Goal: Find specific page/section: Find specific page/section

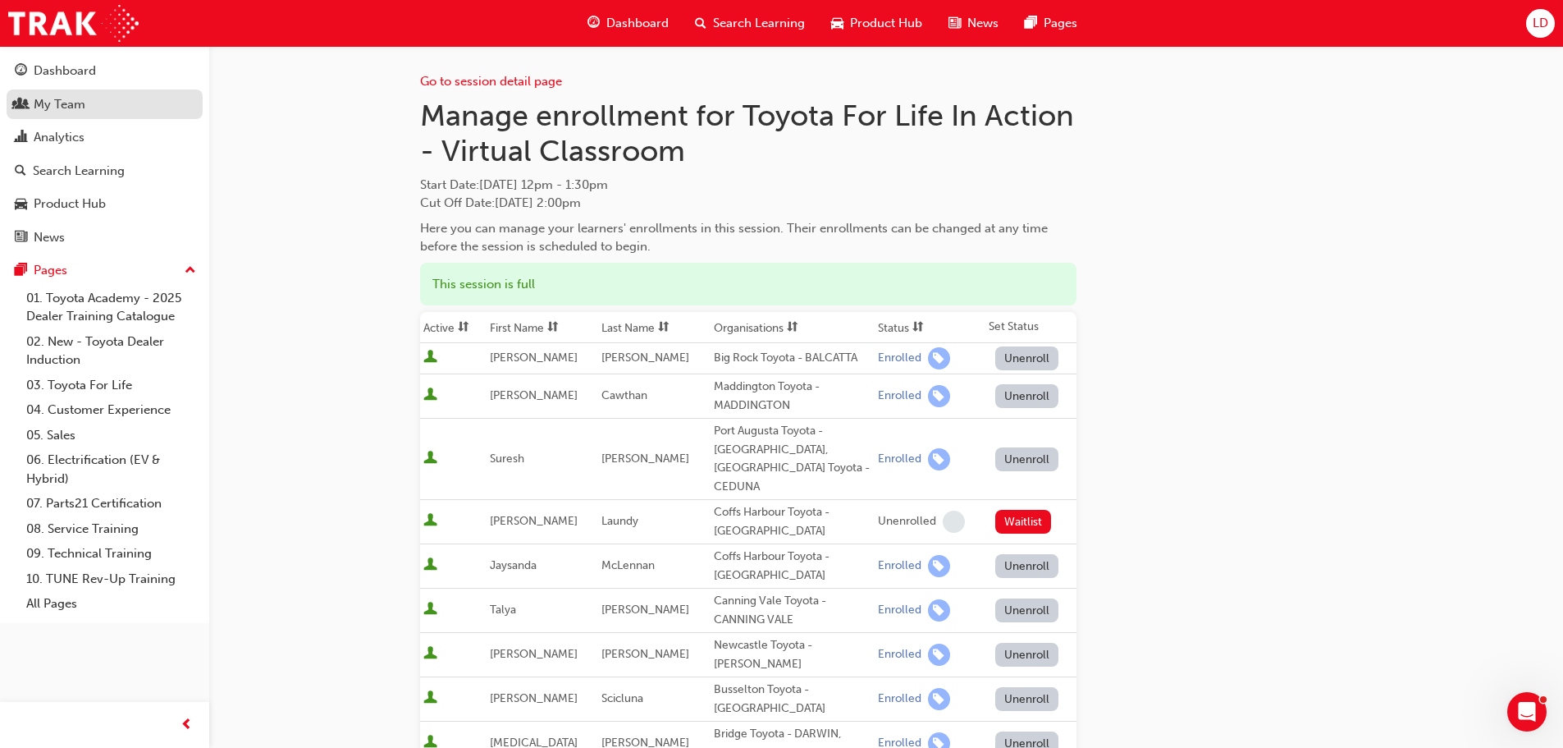
drag, startPoint x: 0, startPoint y: 0, endPoint x: 41, endPoint y: 111, distance: 118.1
click at [41, 111] on div "My Team" at bounding box center [60, 104] width 52 height 19
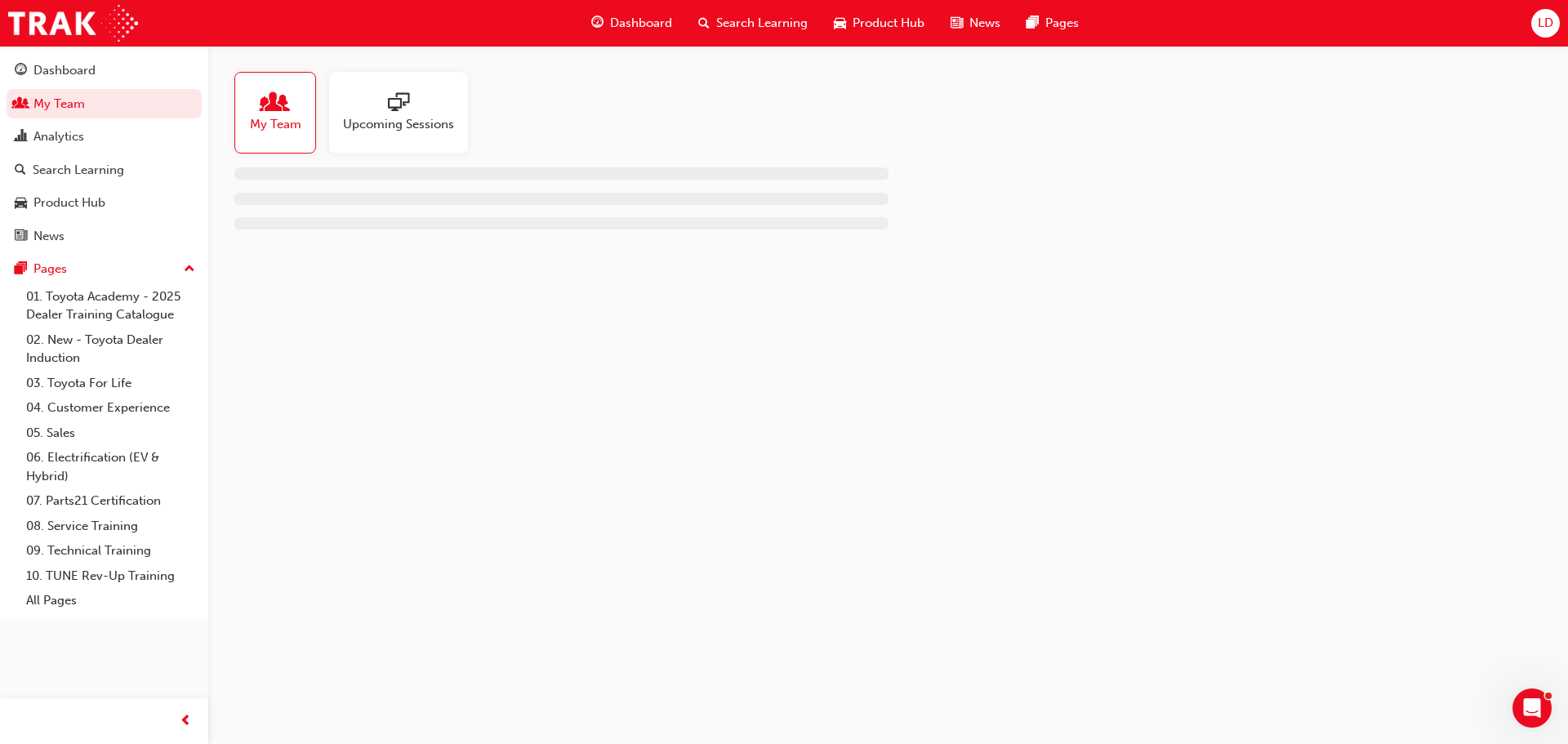
click at [268, 125] on span "My Team" at bounding box center [276, 124] width 52 height 19
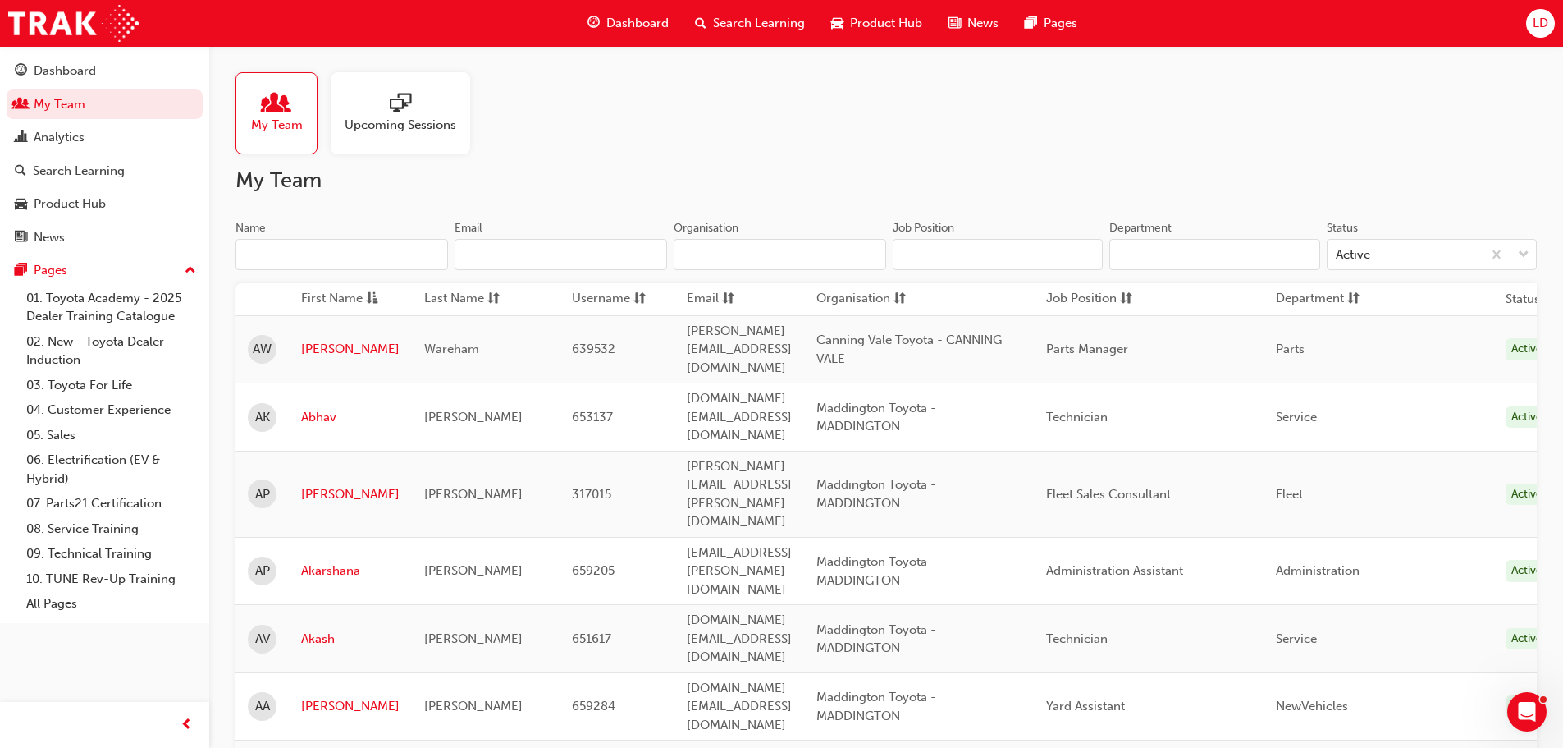
click at [350, 254] on input "Name" at bounding box center [342, 254] width 213 height 31
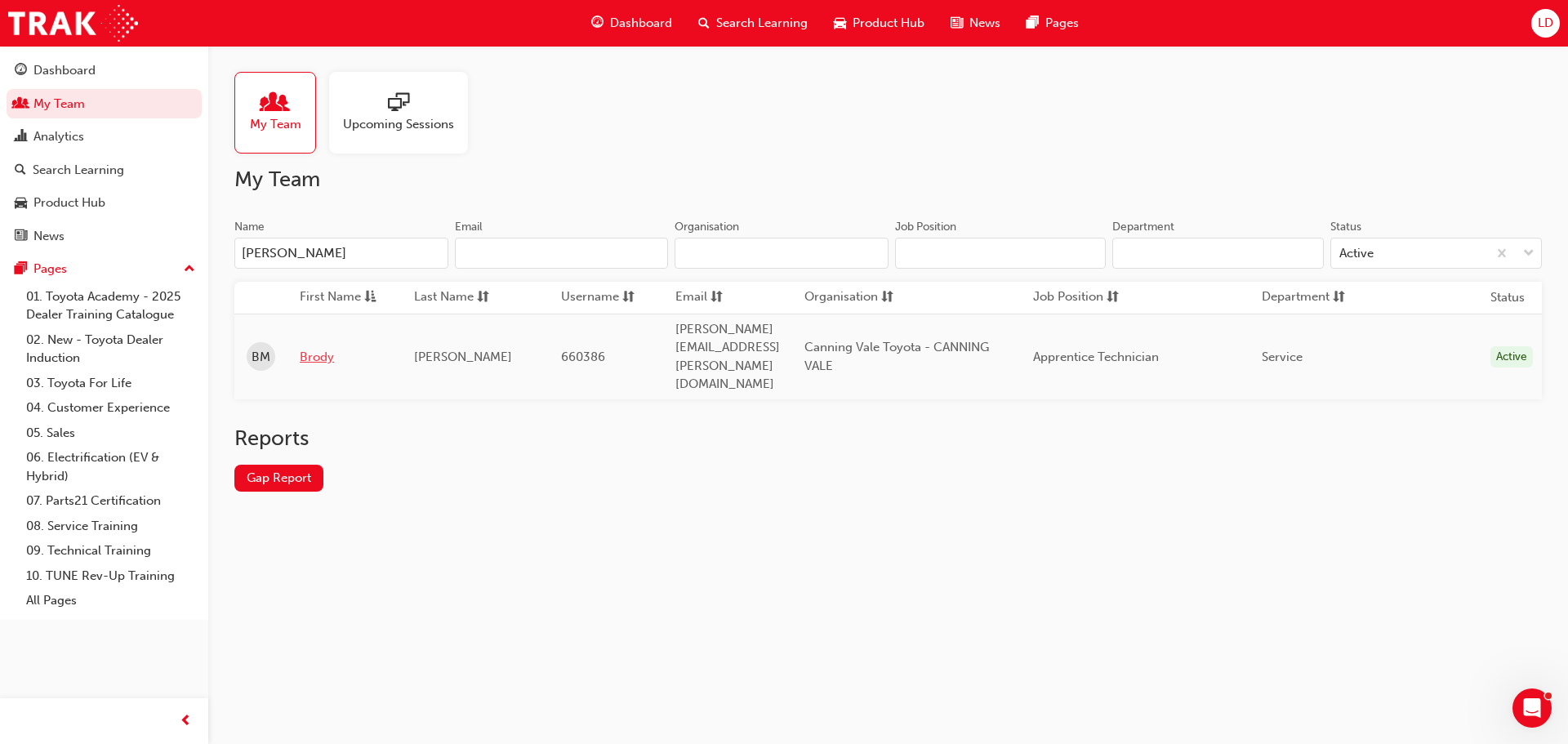
type input "[PERSON_NAME]"
click at [321, 348] on link "Brody" at bounding box center [344, 357] width 90 height 19
